Goal: Check status: Check status

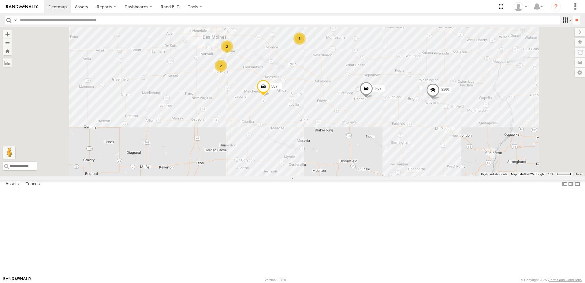
click at [562, 19] on label at bounding box center [566, 20] width 13 height 9
click at [0, 0] on span "Tractor" at bounding box center [0, 0] width 0 height 0
click at [575, 19] on input "**" at bounding box center [576, 20] width 7 height 9
click at [561, 20] on label at bounding box center [566, 20] width 13 height 9
click at [0, 0] on span "trailer" at bounding box center [0, 0] width 0 height 0
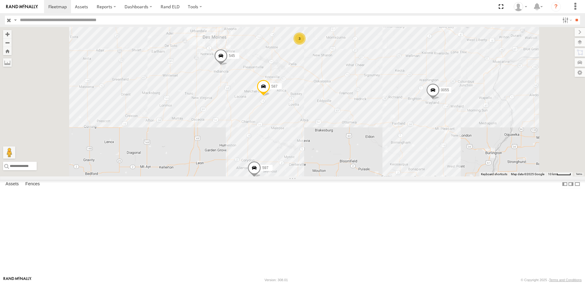
click at [0, 0] on span "Tractor" at bounding box center [0, 0] width 0 height 0
click at [575, 21] on input "**" at bounding box center [576, 20] width 7 height 9
click at [82, 5] on span at bounding box center [81, 7] width 13 height 6
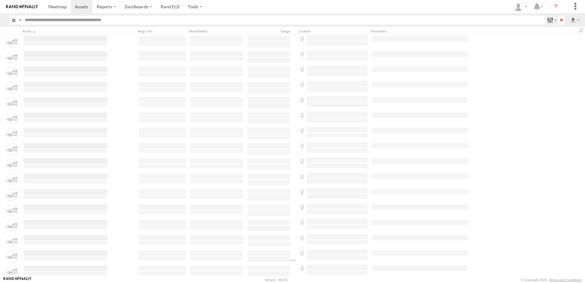
click at [545, 17] on label at bounding box center [550, 20] width 13 height 9
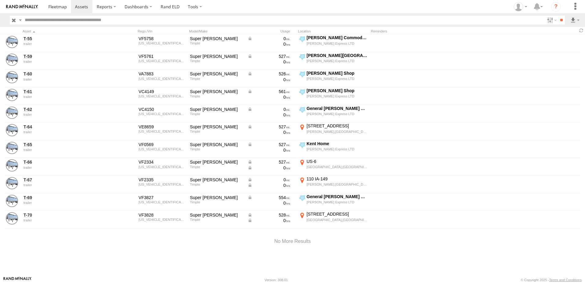
click at [0, 0] on span "Tractor" at bounding box center [0, 0] width 0 height 0
click at [0, 0] on span "trailer" at bounding box center [0, 0] width 0 height 0
click at [560, 18] on input "**" at bounding box center [561, 20] width 7 height 9
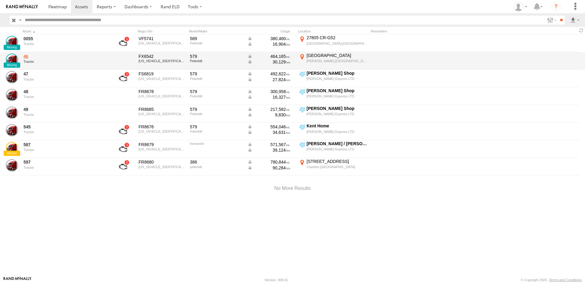
click at [26, 56] on link "46" at bounding box center [66, 57] width 84 height 6
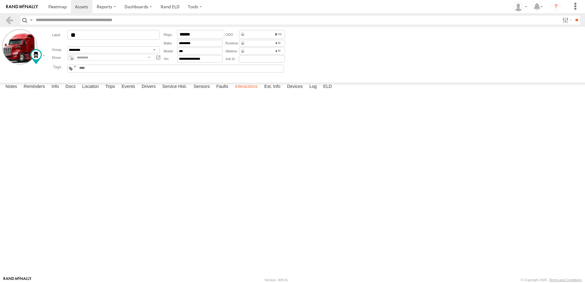
click at [249, 91] on label "Interactions" at bounding box center [246, 87] width 29 height 9
click at [84, 91] on label "Location" at bounding box center [90, 87] width 23 height 9
drag, startPoint x: 140, startPoint y: 228, endPoint x: 173, endPoint y: 163, distance: 73.2
click at [0, 0] on div "46" at bounding box center [0, 0] width 0 height 0
